Goal: Entertainment & Leisure: Consume media (video, audio)

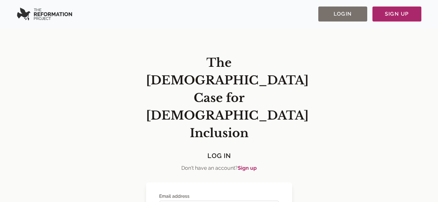
scroll to position [33, 0]
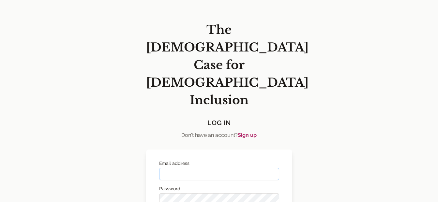
click at [191, 168] on input "Email address" at bounding box center [219, 174] width 120 height 12
type input "**********"
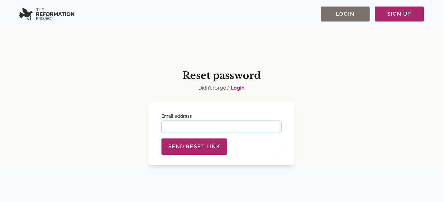
click at [187, 129] on input "Email address" at bounding box center [221, 127] width 120 height 12
type input "**********"
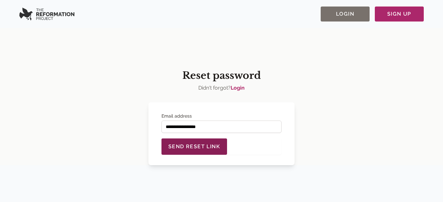
click at [197, 144] on span "Send reset link" at bounding box center [194, 147] width 52 height 8
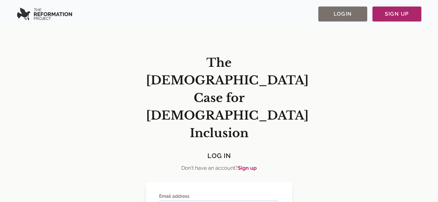
type input "**********"
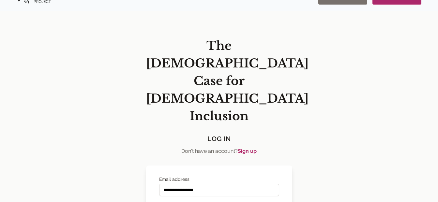
scroll to position [23, 0]
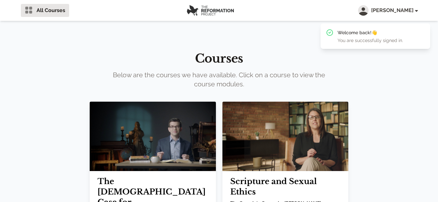
click at [169, 135] on img at bounding box center [153, 136] width 126 height 69
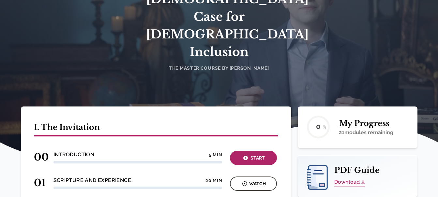
scroll to position [91, 0]
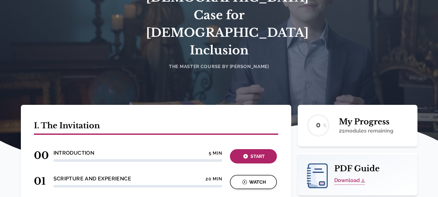
click at [259, 179] on div "Watch" at bounding box center [253, 183] width 43 height 8
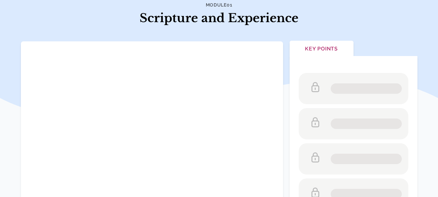
scroll to position [62, 0]
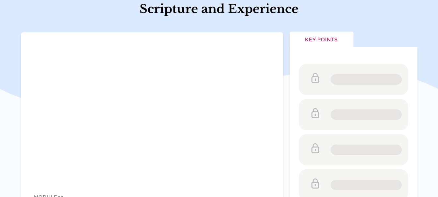
scroll to position [62, 0]
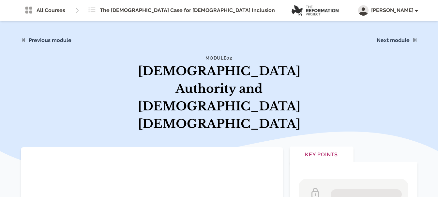
scroll to position [78, 0]
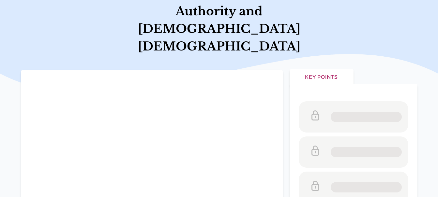
scroll to position [78, 0]
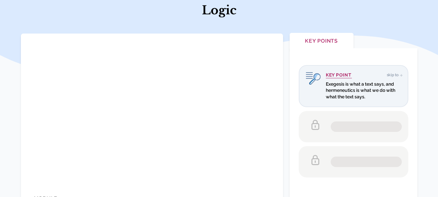
scroll to position [96, 0]
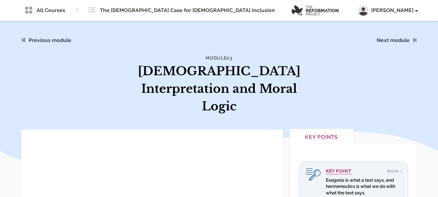
scroll to position [96, 0]
